Goal: Information Seeking & Learning: Compare options

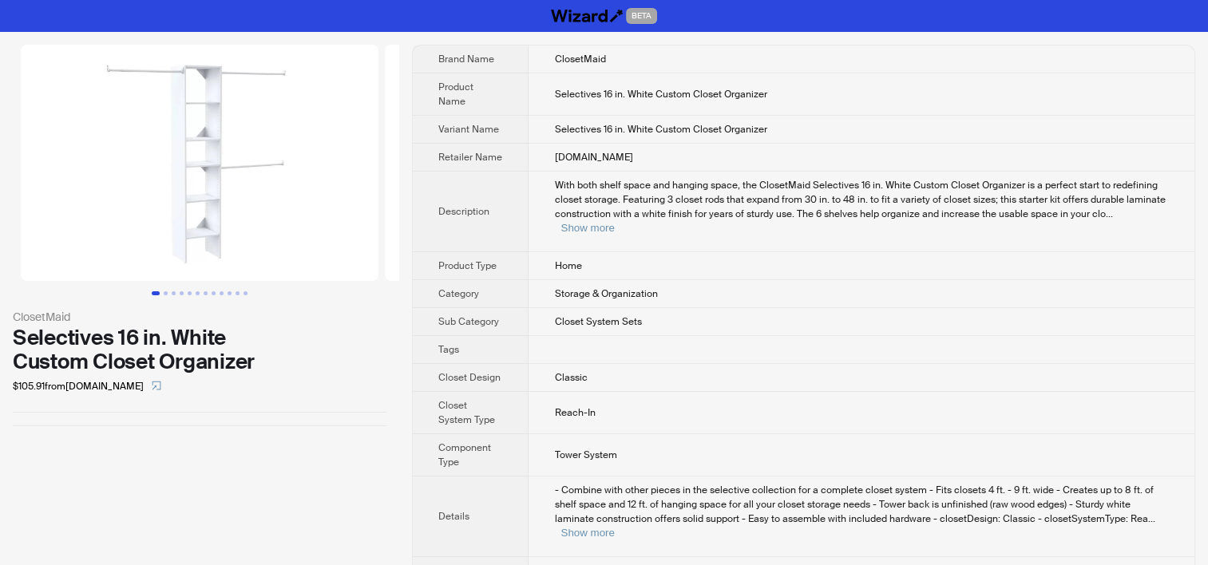
click at [545, 392] on td "Reach-In" at bounding box center [862, 413] width 666 height 42
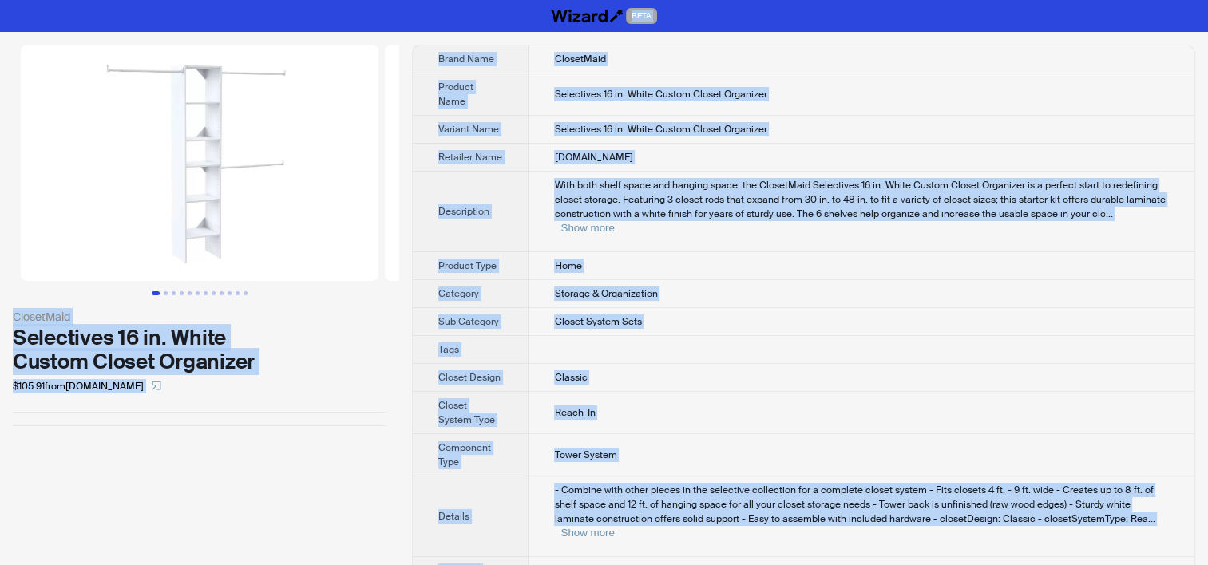
copy div "BETA ClosetMaid Selectives 16 in. White Custom Closet Organizer $105.91 from Ma…"
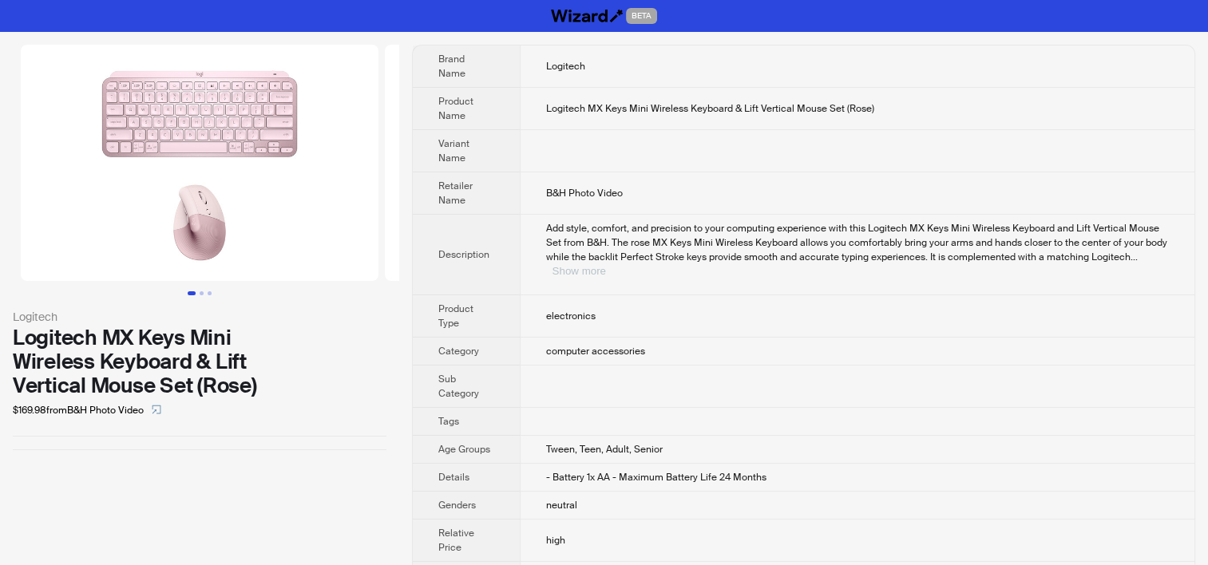
click at [606, 265] on button "Show more" at bounding box center [579, 271] width 53 height 12
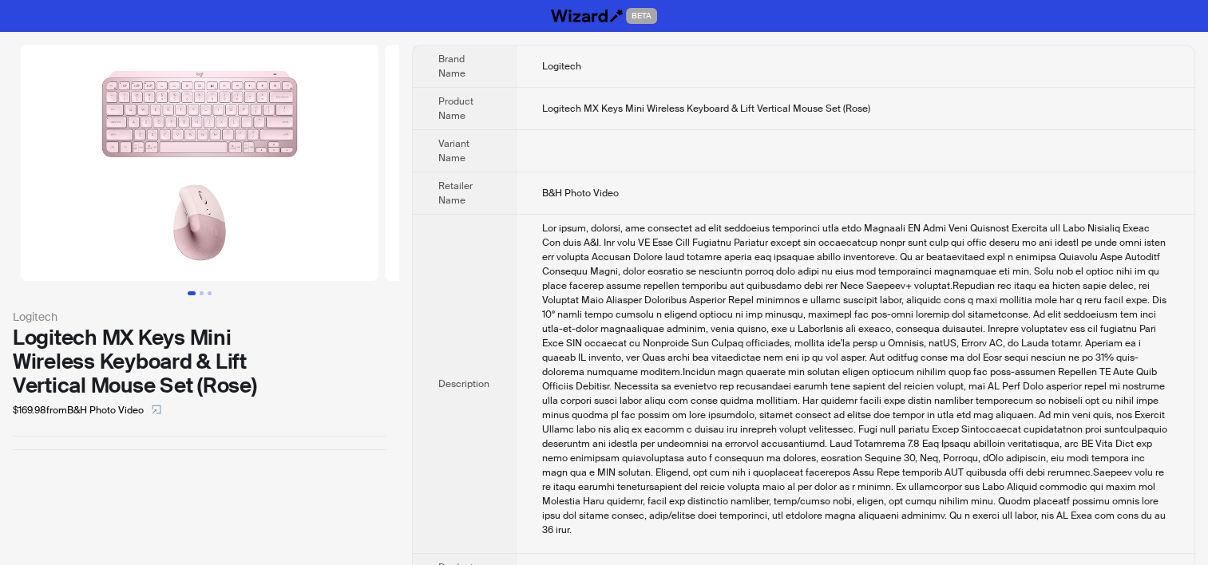
click at [897, 299] on div "Add style, comfort, and precision to your computing experience with this Logite…" at bounding box center [855, 379] width 627 height 316
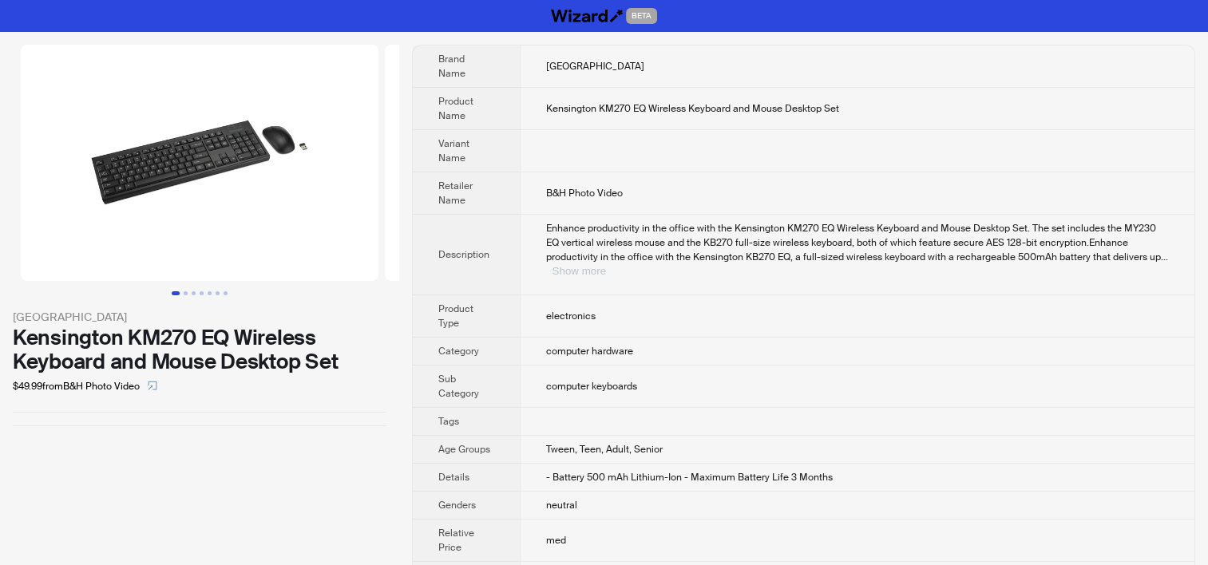
click at [606, 265] on button "Show more" at bounding box center [579, 271] width 53 height 12
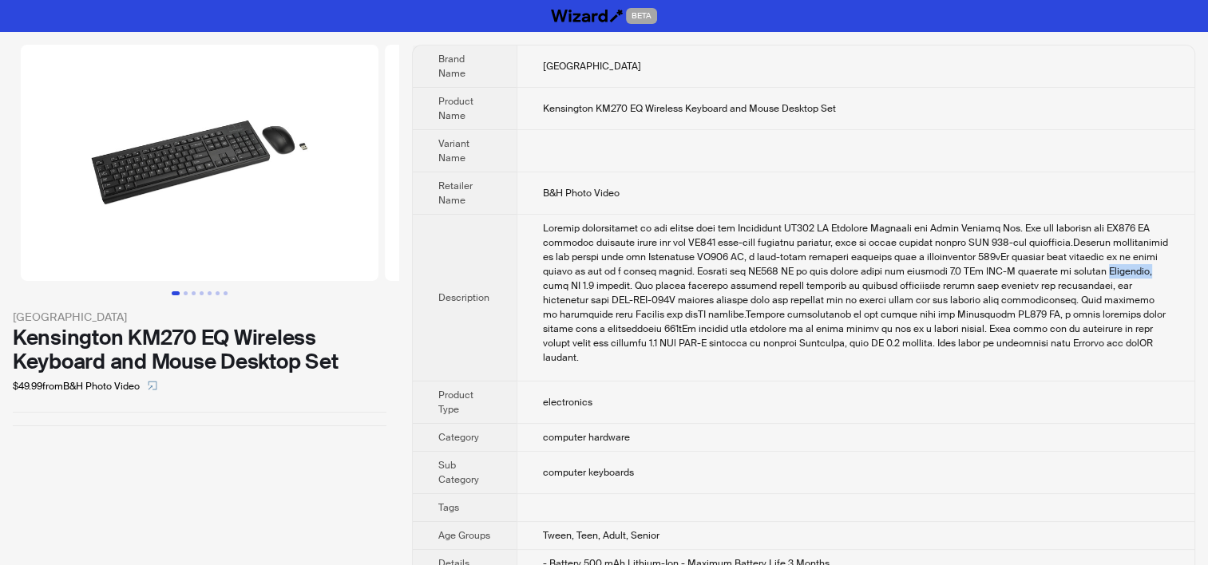
drag, startPoint x: 1064, startPoint y: 270, endPoint x: 1107, endPoint y: 268, distance: 43.9
click at [1107, 268] on div "Enhance productivity in the office with the Kensington KM270 EQ Wireless Keyboa…" at bounding box center [856, 293] width 626 height 144
click at [958, 302] on div "Enhance productivity in the office with the Kensington KM270 EQ Wireless Keyboa…" at bounding box center [856, 293] width 626 height 144
drag, startPoint x: 683, startPoint y: 342, endPoint x: 723, endPoint y: 340, distance: 40.0
click at [723, 340] on div "Enhance productivity in the office with the Kensington KM270 EQ Wireless Keyboa…" at bounding box center [856, 293] width 626 height 144
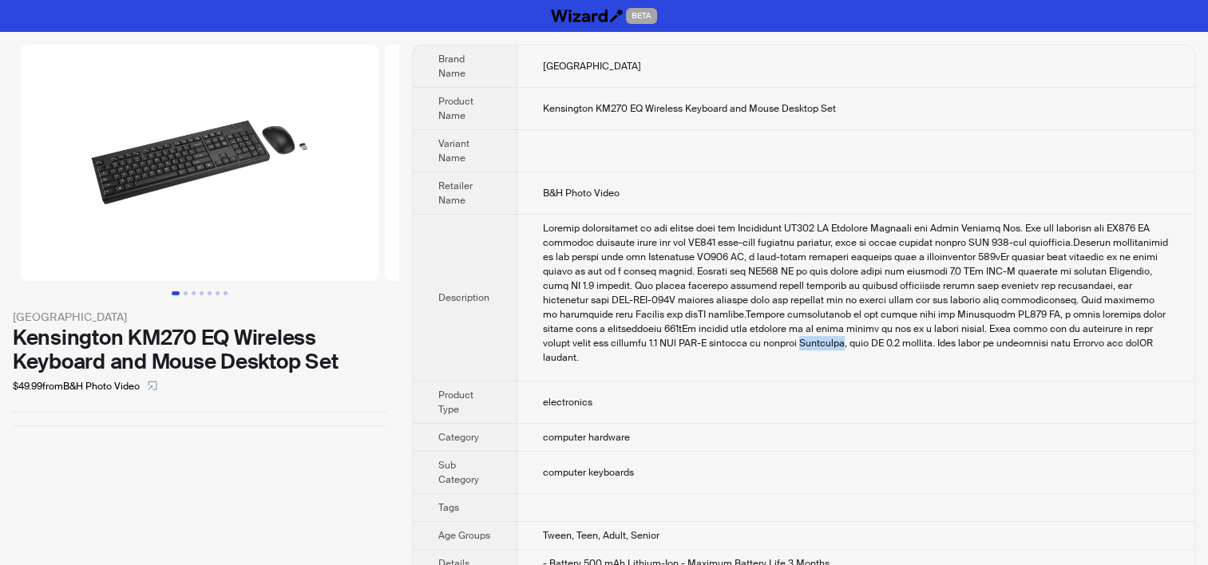
copy div "Bluetooth"
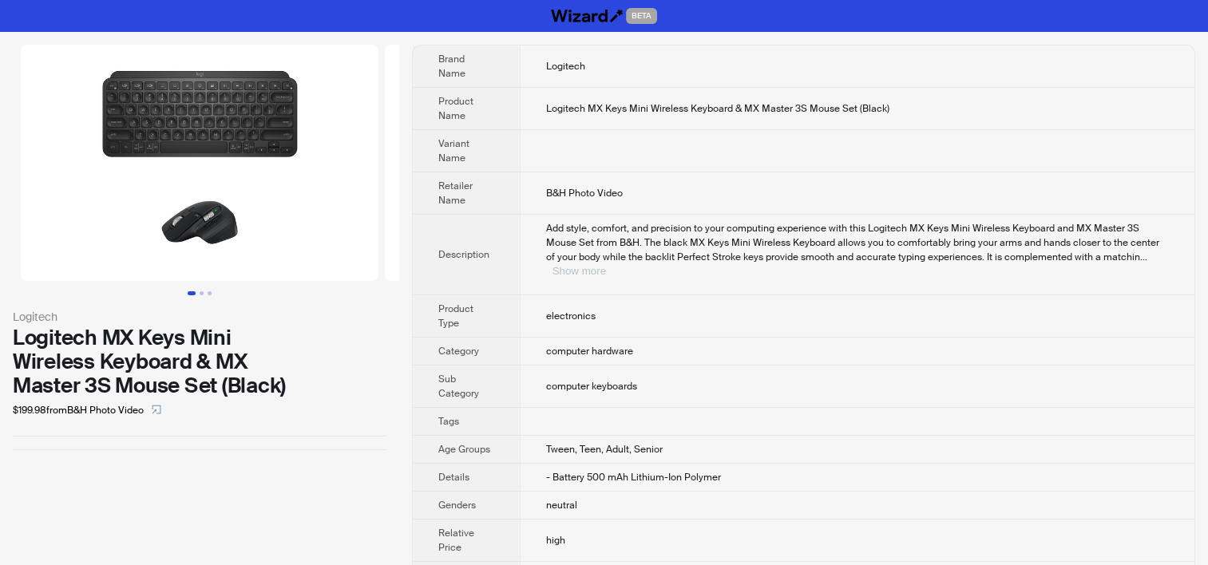
click at [606, 265] on button "Show more" at bounding box center [579, 271] width 53 height 12
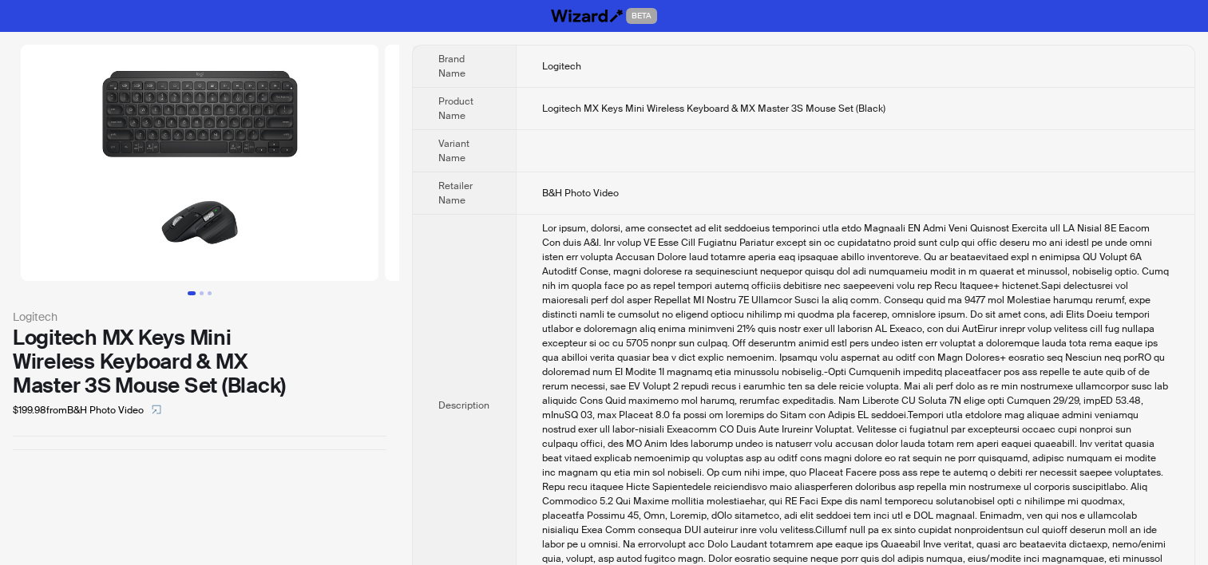
click at [774, 307] on div "Add style, comfort, and precision to your computing experience with this Logite…" at bounding box center [855, 400] width 627 height 359
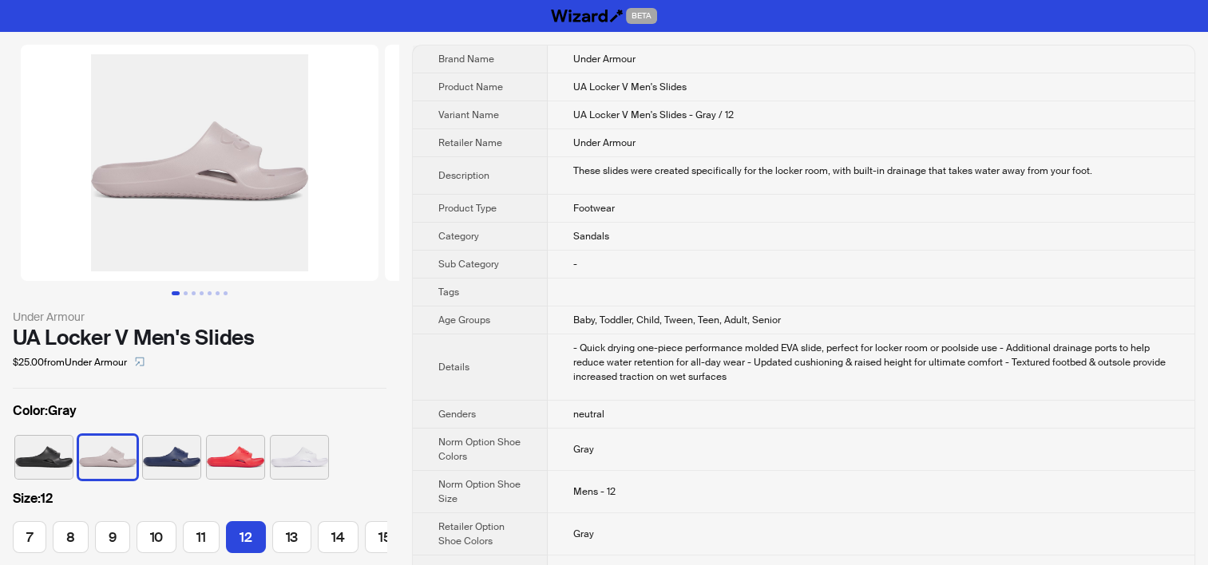
scroll to position [0, 106]
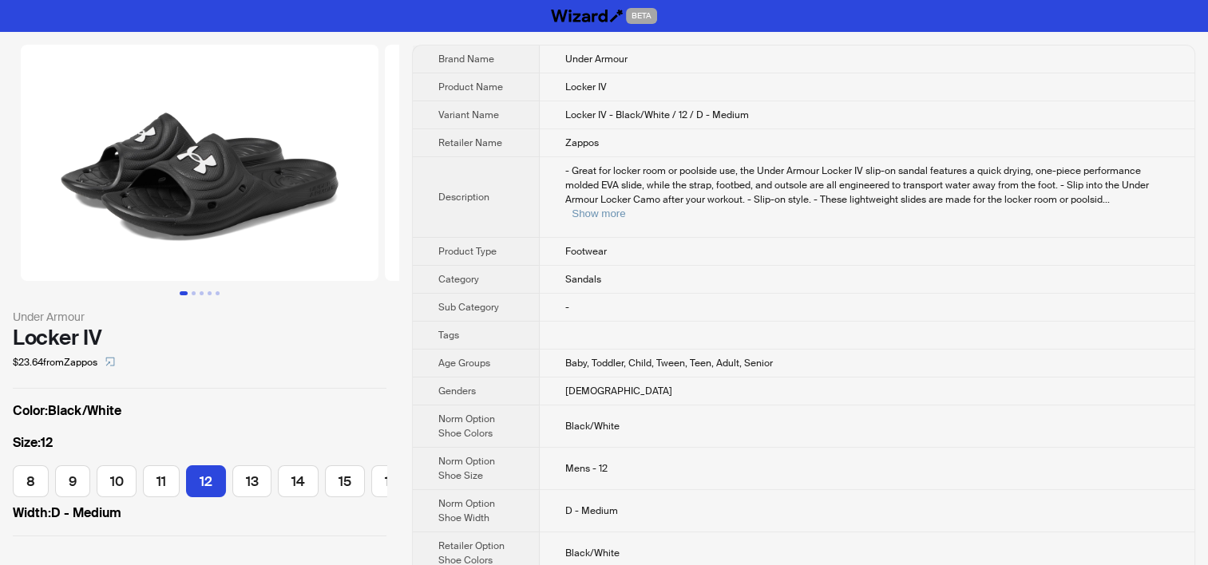
scroll to position [0, 22]
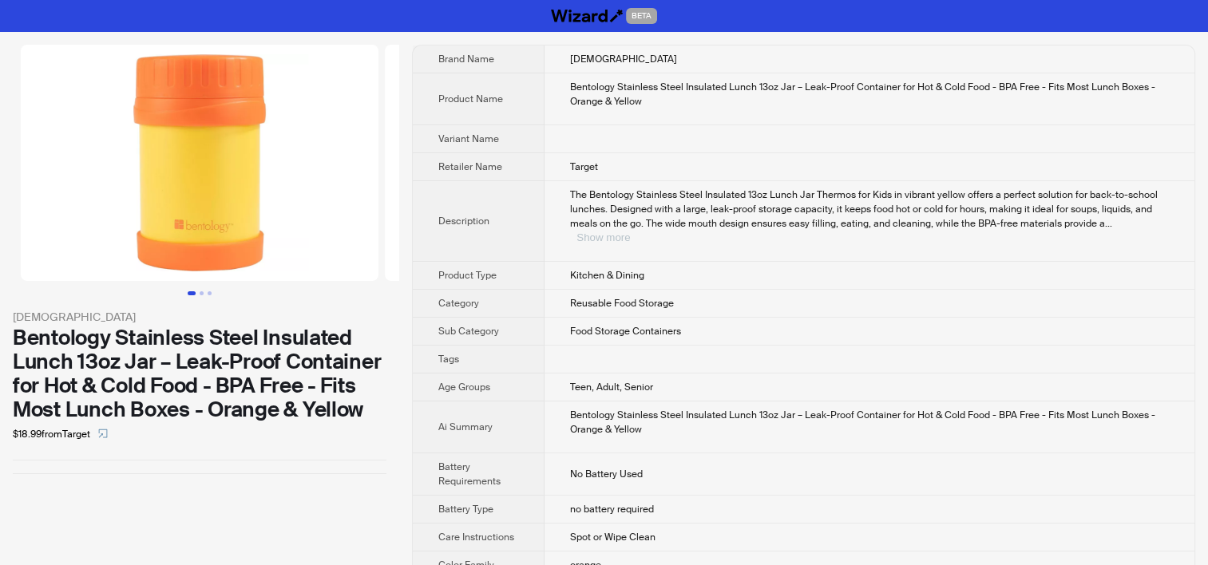
click at [630, 232] on button "Show more" at bounding box center [602, 238] width 53 height 12
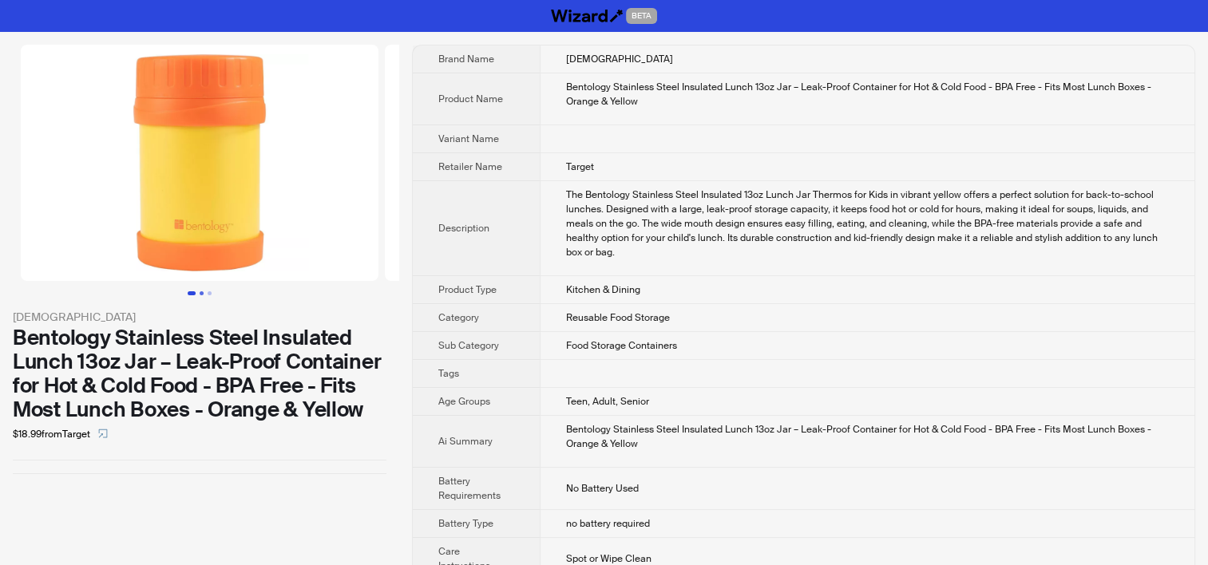
click at [204, 291] on button "Go to slide 2" at bounding box center [202, 293] width 4 height 4
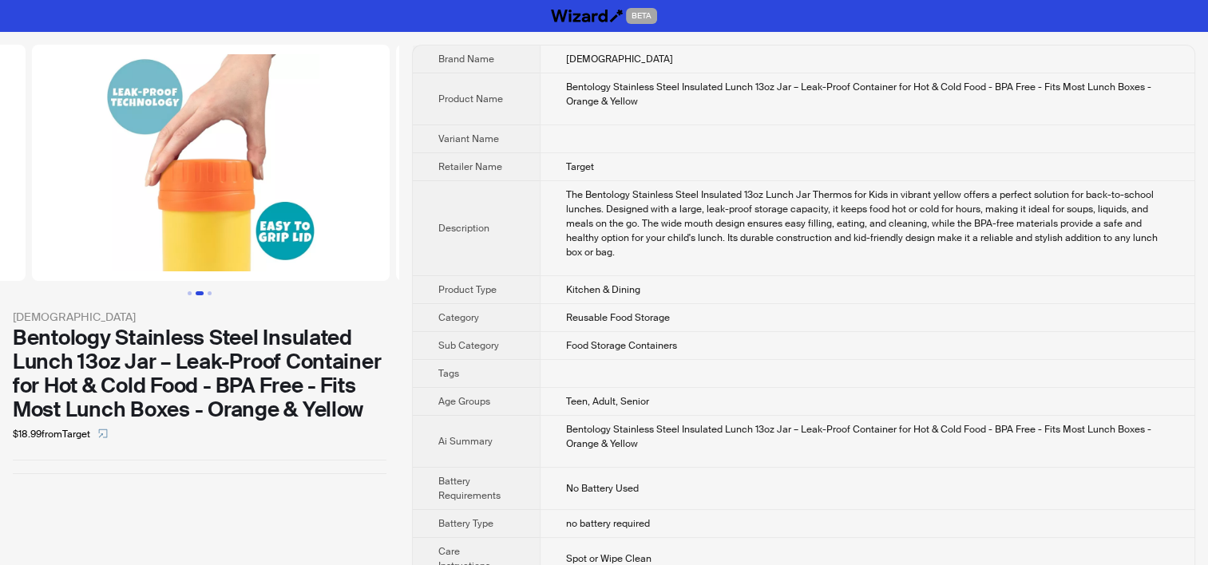
scroll to position [0, 364]
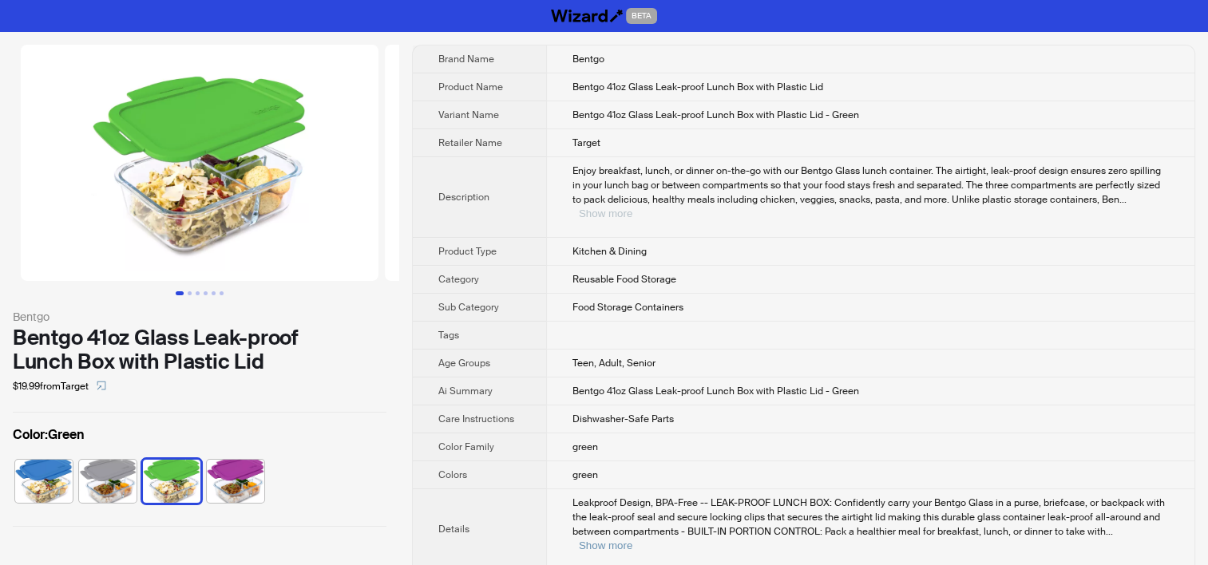
click at [632, 208] on button "Show more" at bounding box center [605, 214] width 53 height 12
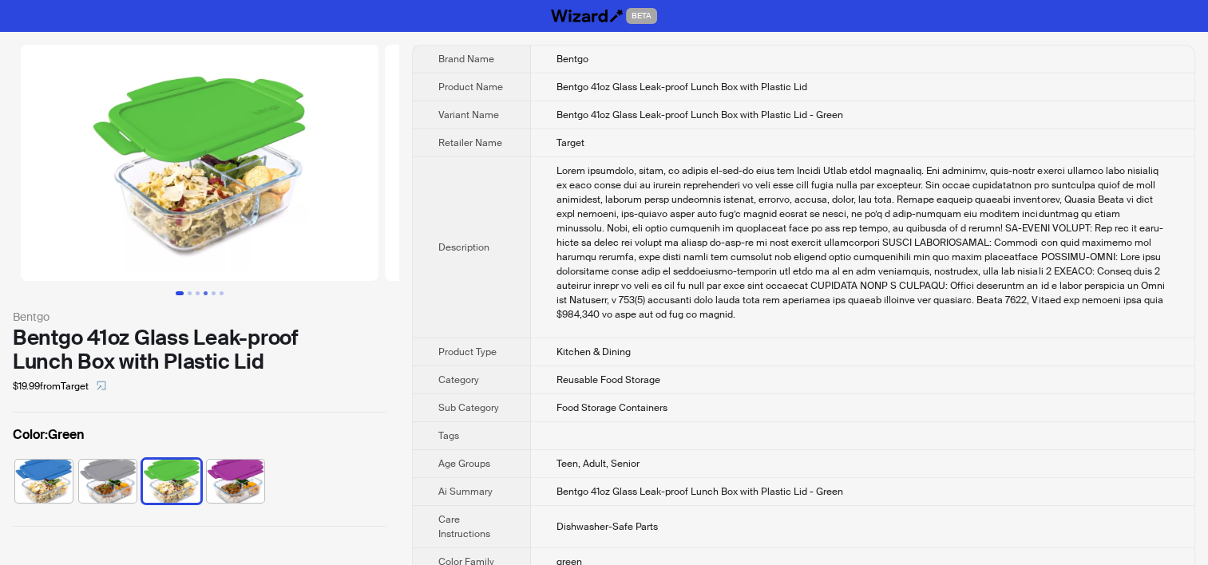
click at [204, 291] on button "Go to slide 4" at bounding box center [206, 293] width 4 height 4
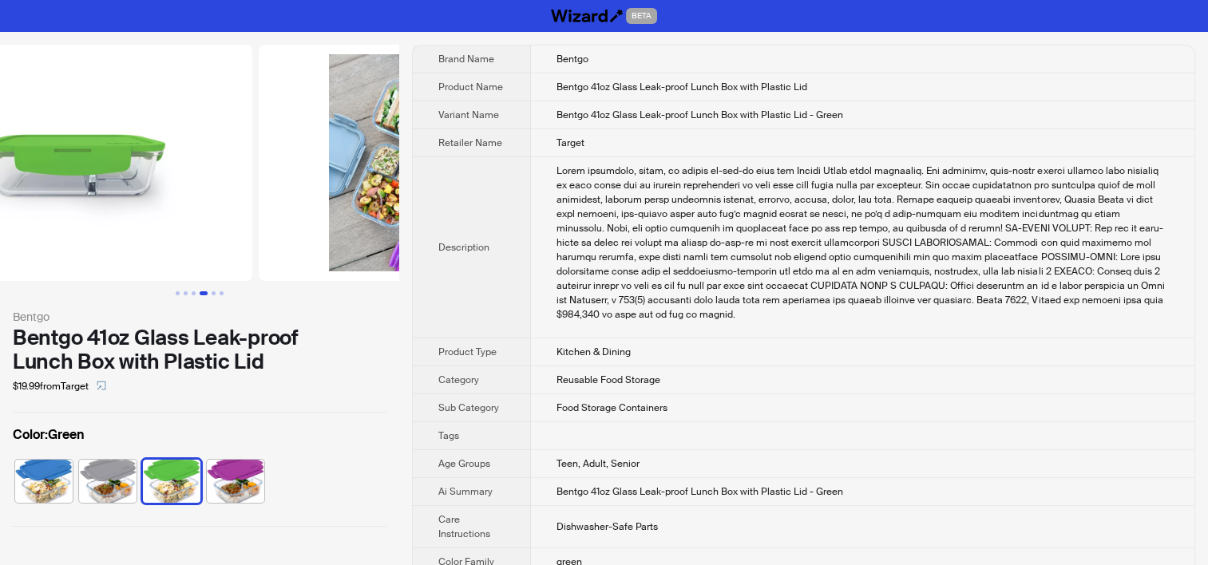
scroll to position [0, 1092]
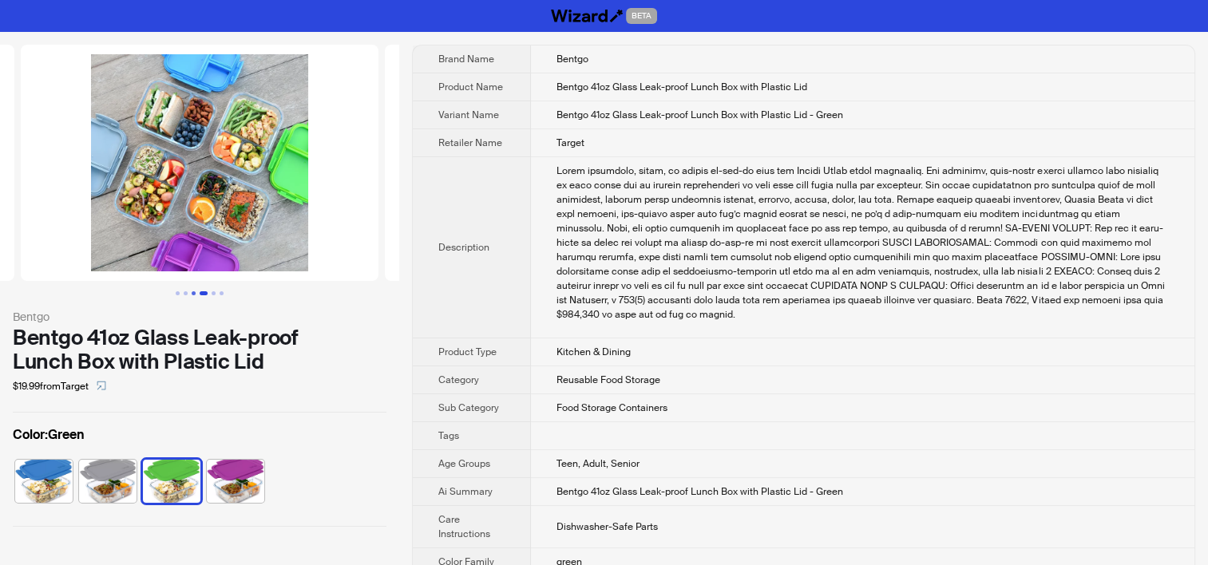
click at [192, 292] on button "Go to slide 3" at bounding box center [194, 293] width 4 height 4
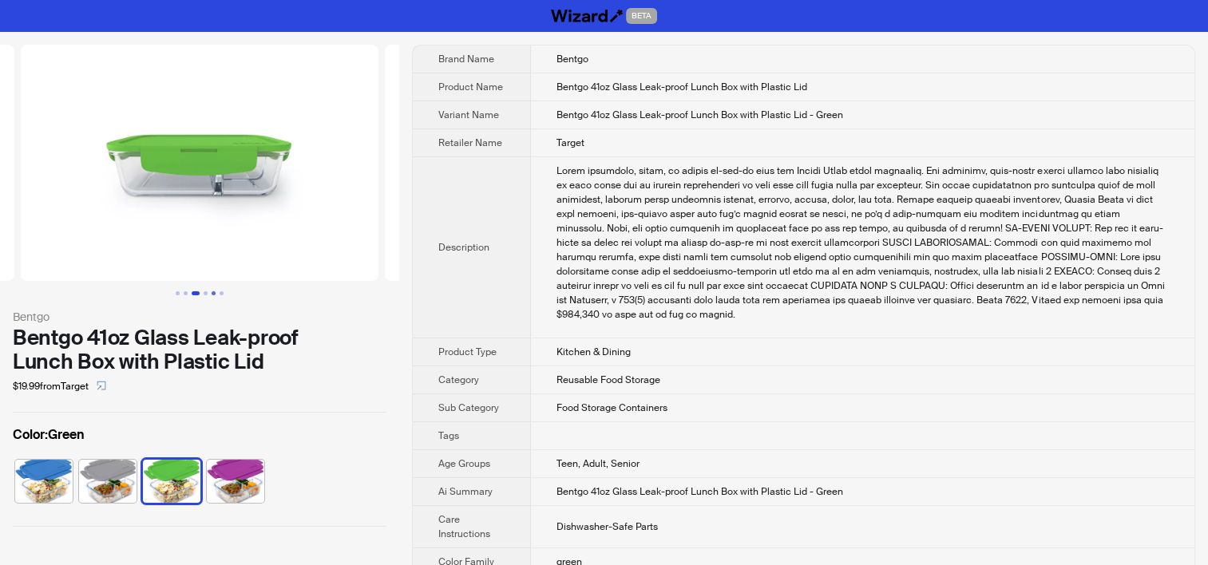
click at [216, 291] on button "Go to slide 5" at bounding box center [214, 293] width 4 height 4
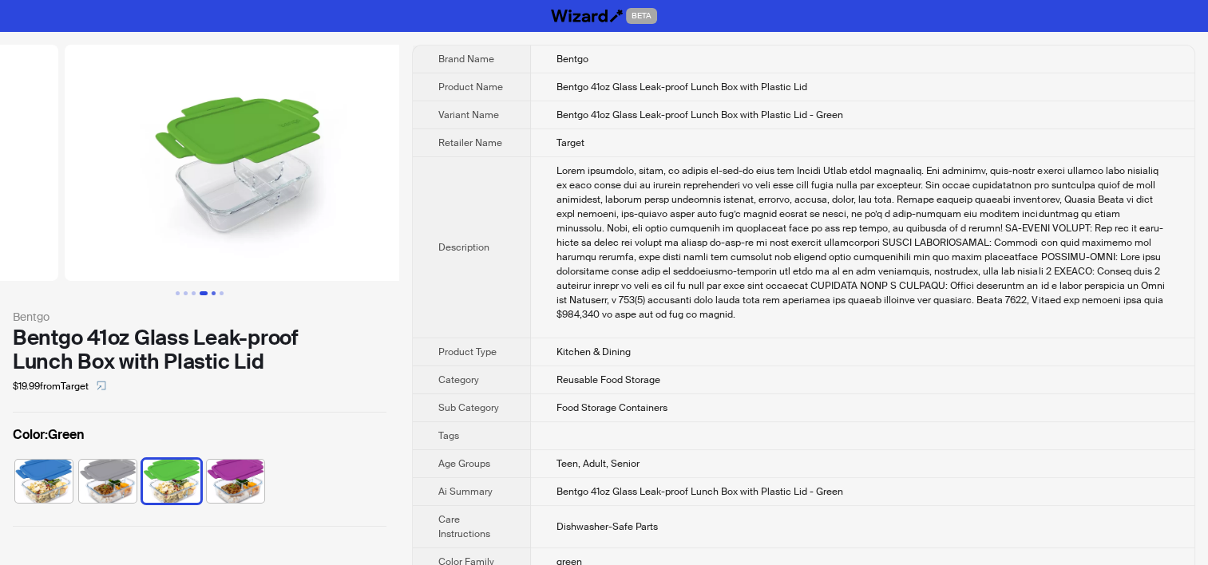
scroll to position [0, 1456]
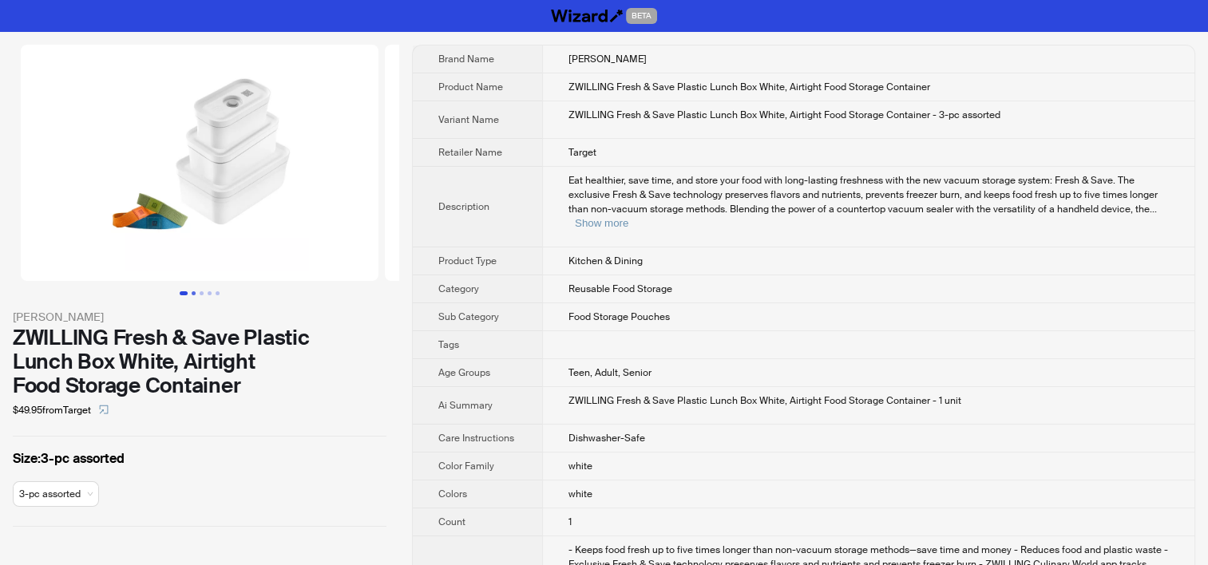
click at [196, 294] on button "Go to slide 2" at bounding box center [194, 293] width 4 height 4
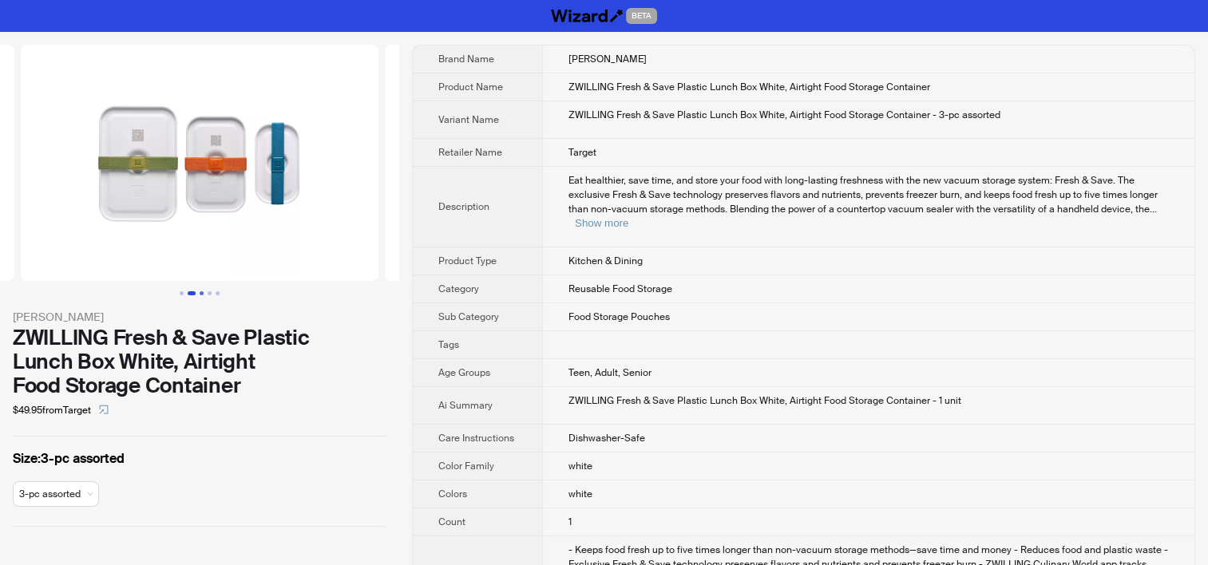
click at [201, 293] on button "Go to slide 3" at bounding box center [202, 293] width 4 height 4
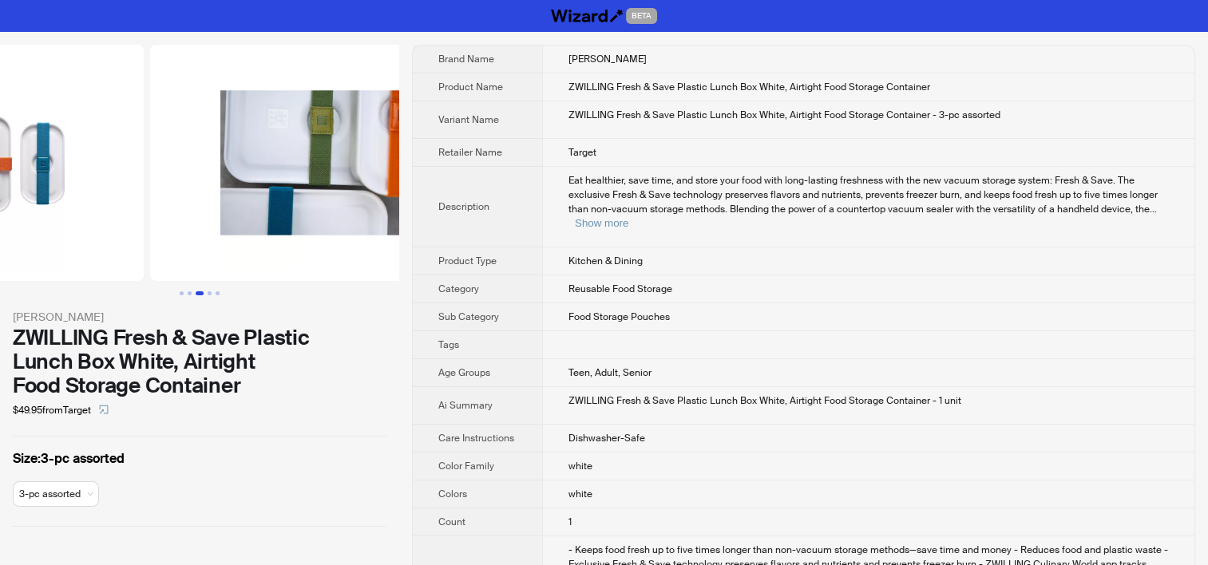
scroll to position [0, 728]
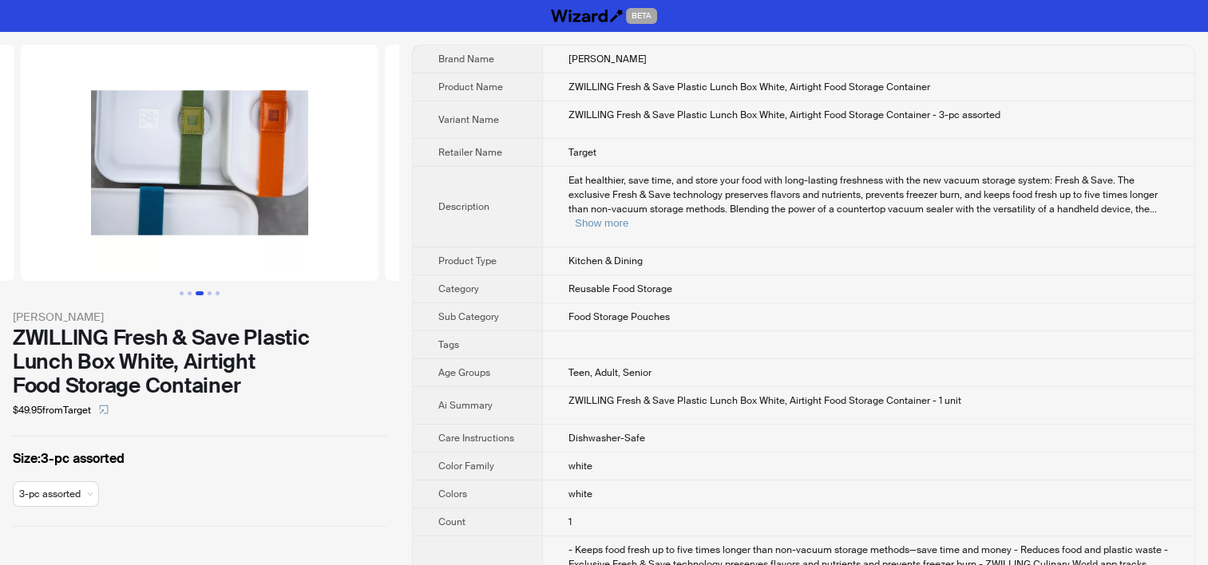
click at [204, 292] on button "Go to slide 3" at bounding box center [200, 293] width 8 height 4
click at [209, 294] on button "Go to slide 4" at bounding box center [210, 293] width 4 height 4
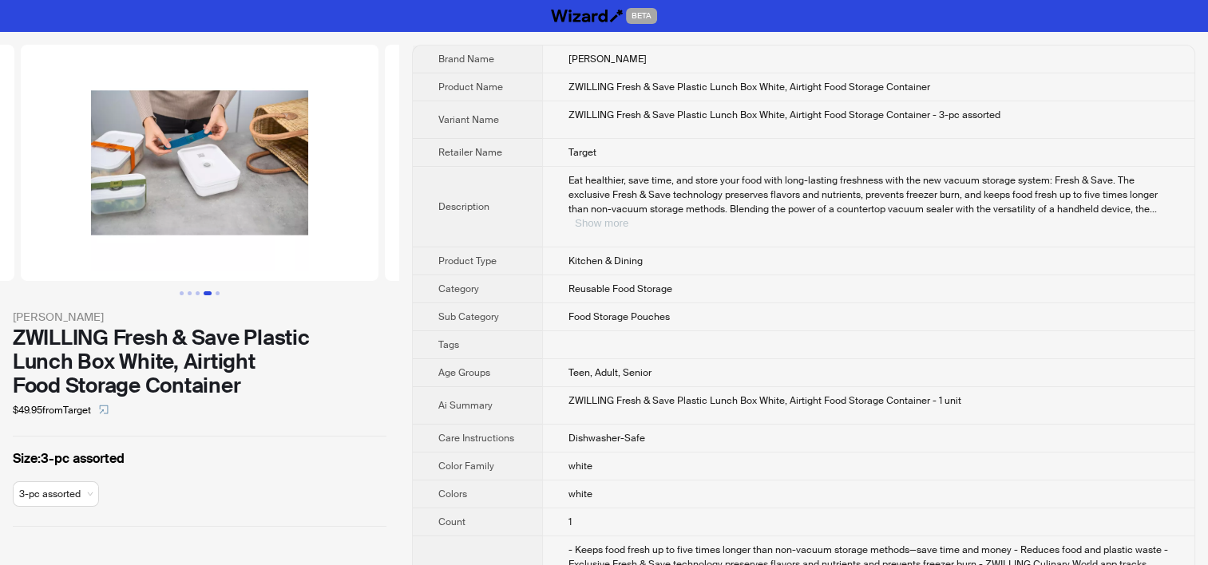
click at [628, 217] on button "Show more" at bounding box center [601, 223] width 53 height 12
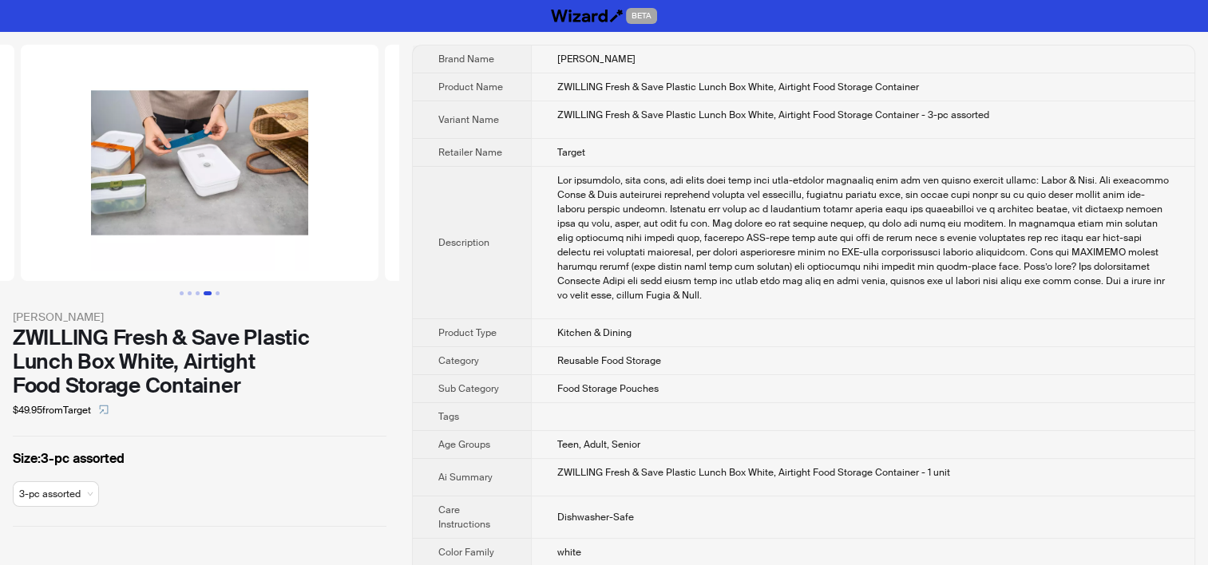
click at [660, 302] on td at bounding box center [863, 243] width 664 height 153
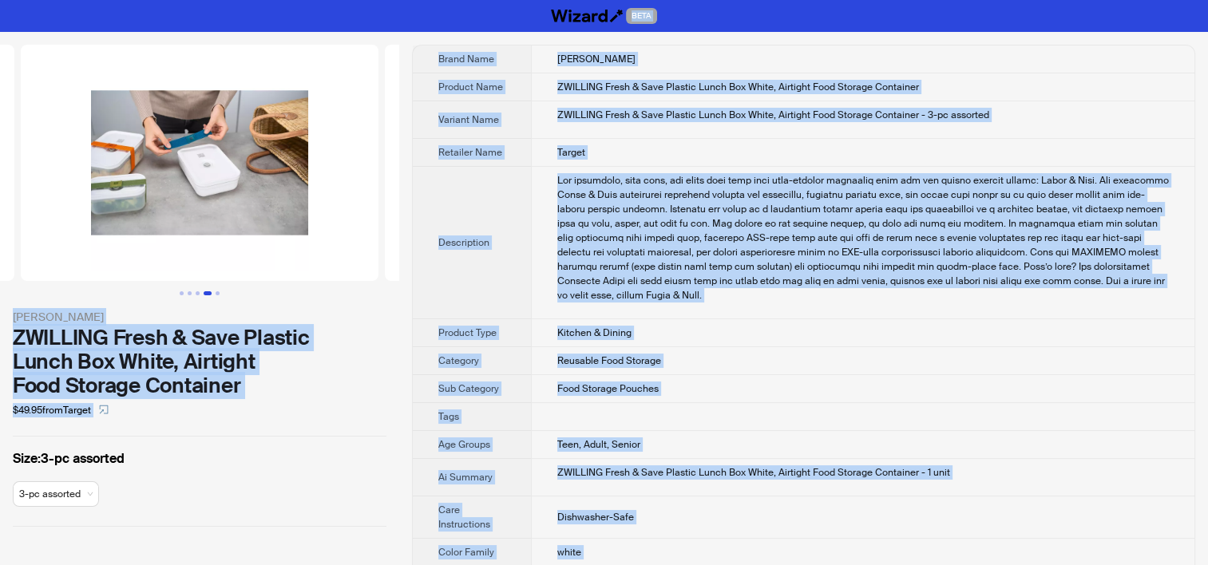
copy div "BETA [PERSON_NAME] Henckels ZWILLING Fresh & Save Plastic Lunch Box White, Airt…"
